Goal: Complete application form

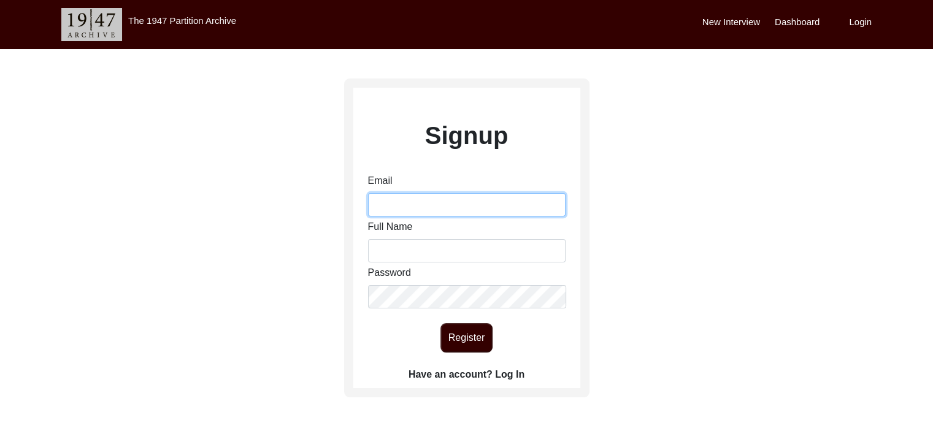
type input "[EMAIL_ADDRESS][DOMAIN_NAME]"
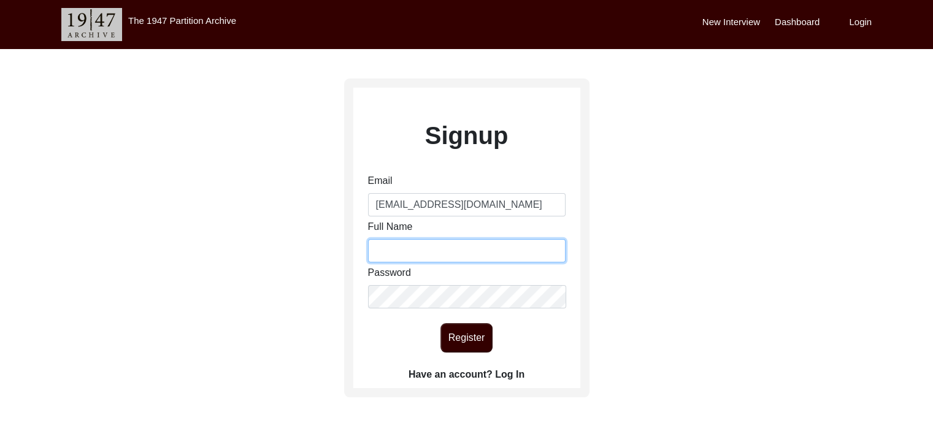
click at [412, 247] on input "Full Name" at bounding box center [467, 250] width 198 height 23
type input "[PERSON_NAME]"
click at [458, 333] on button "Register" at bounding box center [467, 337] width 52 height 29
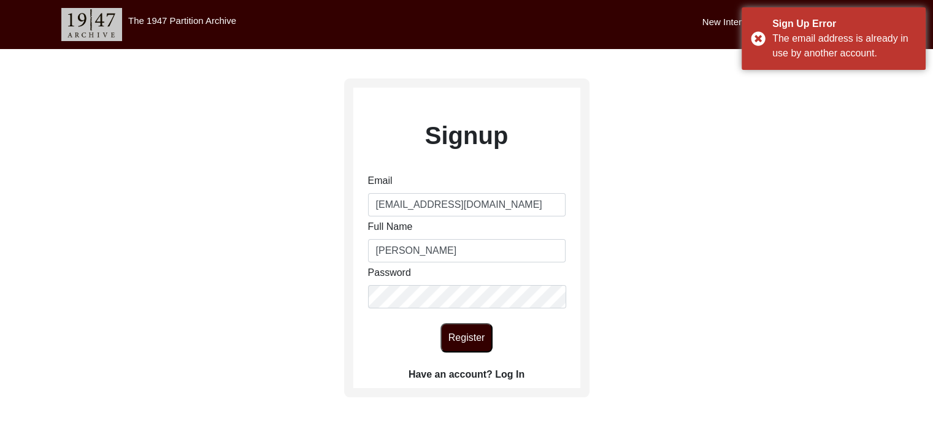
click at [464, 377] on label "Have an account? Log In" at bounding box center [467, 375] width 116 height 15
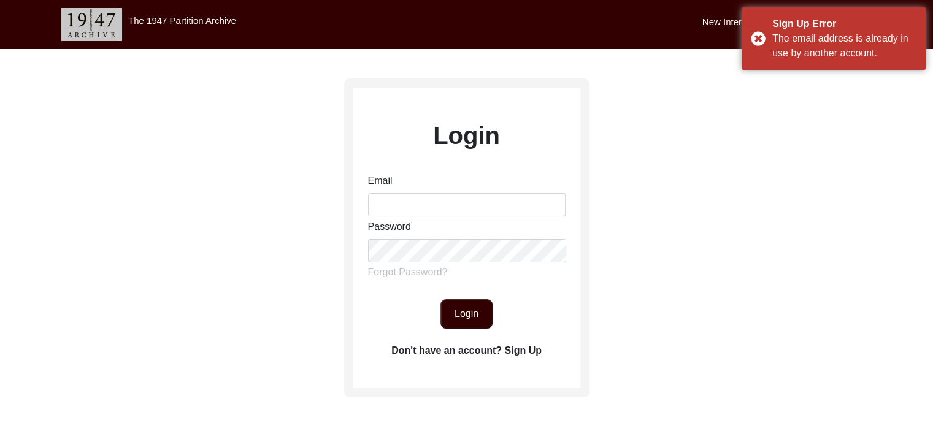
type input "[EMAIL_ADDRESS][DOMAIN_NAME]"
click at [468, 300] on button "Login" at bounding box center [467, 313] width 52 height 29
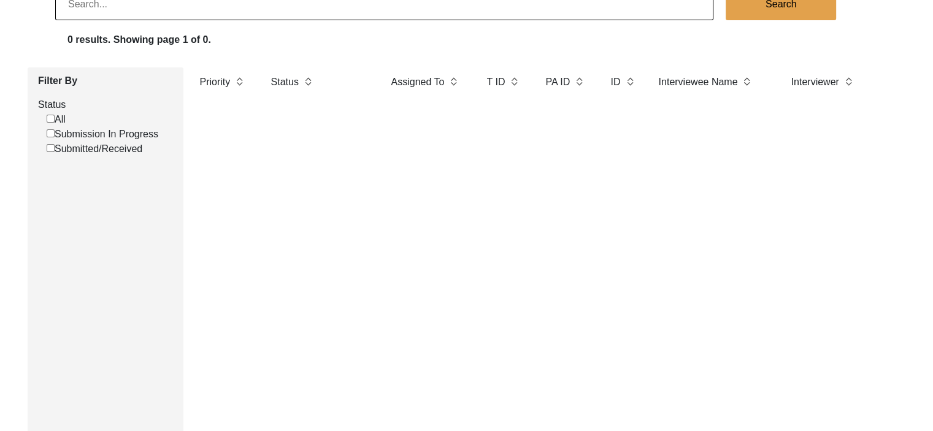
scroll to position [110, 0]
click at [50, 132] on input "Submission In Progress" at bounding box center [51, 133] width 8 height 8
click at [50, 118] on input "All" at bounding box center [51, 119] width 8 height 8
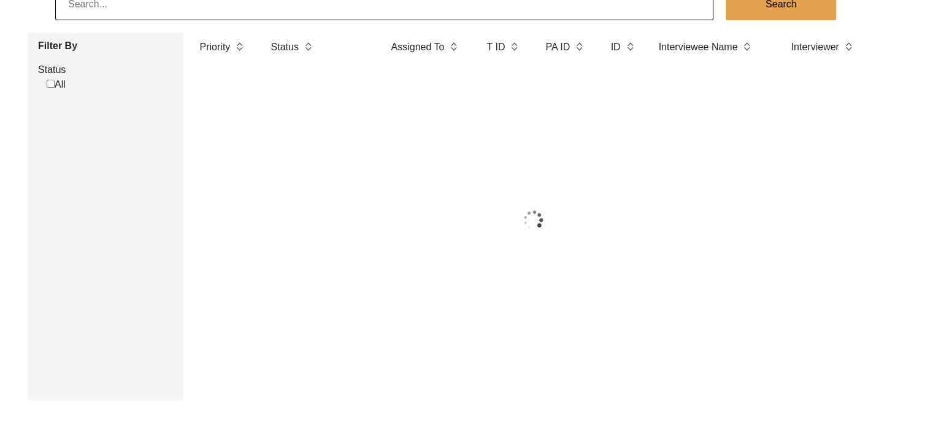
checkbox input "true"
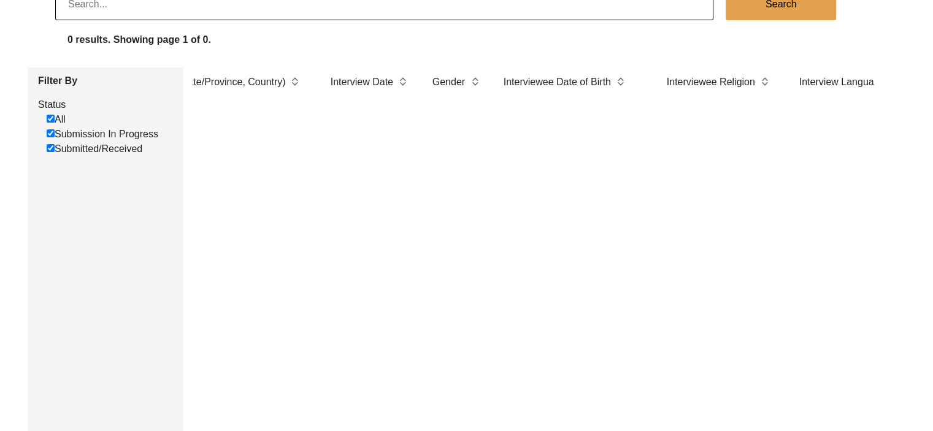
scroll to position [0, 0]
click at [749, 84] on img at bounding box center [746, 81] width 9 height 13
click at [657, 117] on div "Priority Status Assigned To T ID PA ID ID Interviewee Name Interviewer Intervie…" at bounding box center [533, 246] width 700 height 358
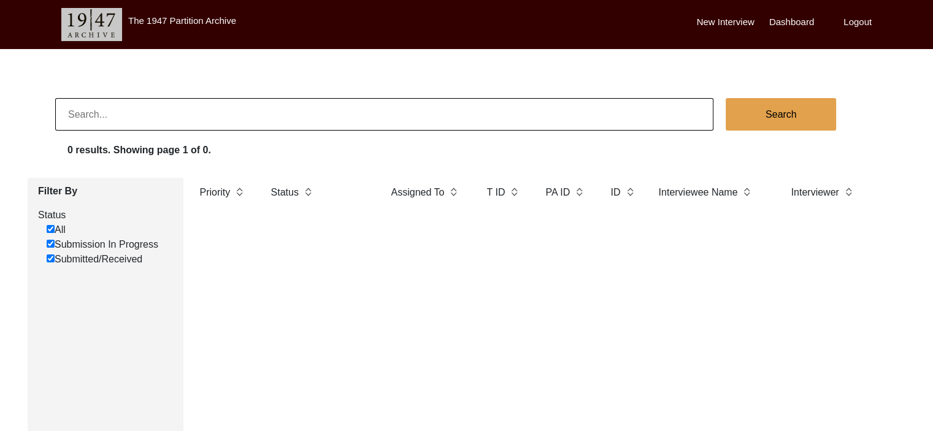
click at [793, 21] on label "Dashboard" at bounding box center [791, 22] width 45 height 14
click at [474, 128] on input at bounding box center [384, 114] width 658 height 33
type input "interview"
checkbox input "false"
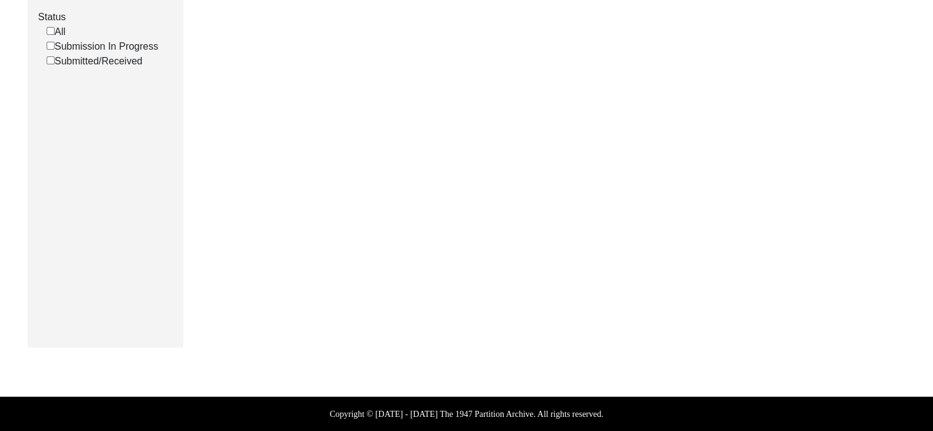
scroll to position [42, 0]
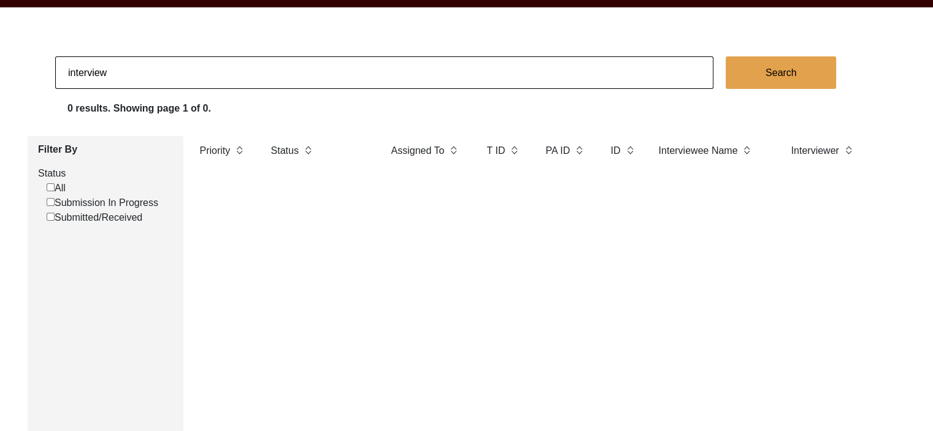
click at [307, 150] on img at bounding box center [308, 150] width 9 height 13
click at [307, 154] on img at bounding box center [308, 150] width 9 height 13
click at [307, 145] on img at bounding box center [308, 150] width 9 height 13
click at [56, 149] on label "Filter By" at bounding box center [106, 149] width 136 height 15
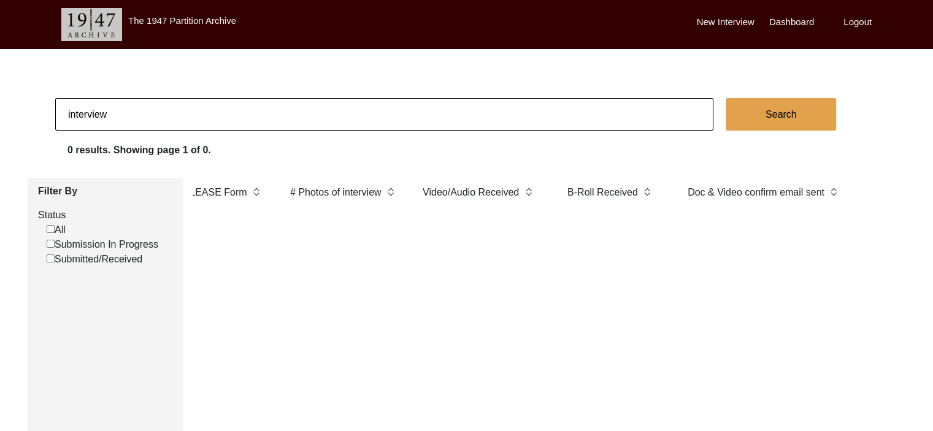
click at [741, 23] on label "New Interview" at bounding box center [726, 22] width 58 height 14
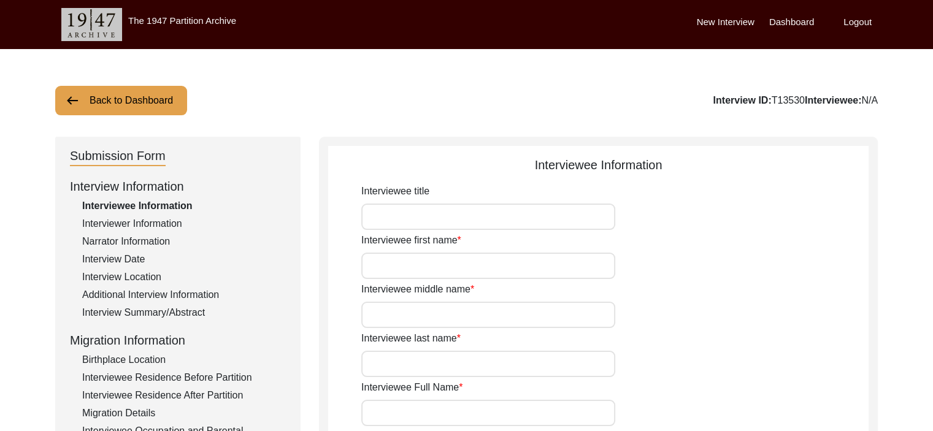
click at [504, 217] on input "Interviewee title" at bounding box center [488, 217] width 254 height 26
